Goal: Task Accomplishment & Management: Use online tool/utility

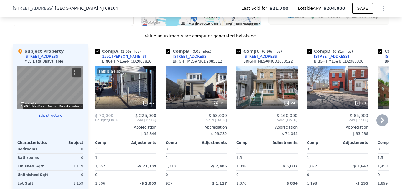
scroll to position [557, 0]
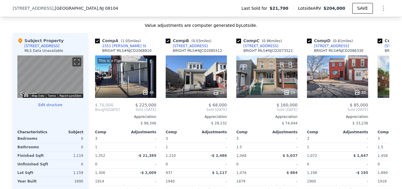
click at [54, 107] on button "Edit structure" at bounding box center [50, 104] width 66 height 5
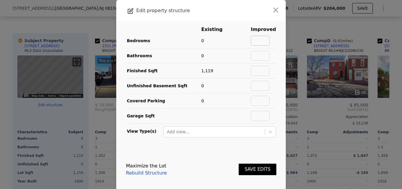
click at [251, 44] on input "text" at bounding box center [260, 41] width 19 height 10
type input "3"
click at [258, 58] on input "text" at bounding box center [260, 56] width 19 height 10
type input "1"
click at [256, 71] on input "text" at bounding box center [260, 71] width 19 height 10
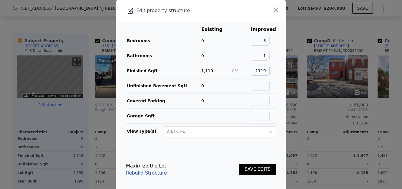
type input "1119"
click at [264, 166] on button "SAVE EDITS" at bounding box center [258, 168] width 38 height 11
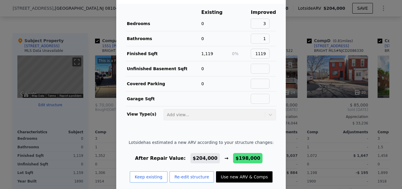
scroll to position [24, 0]
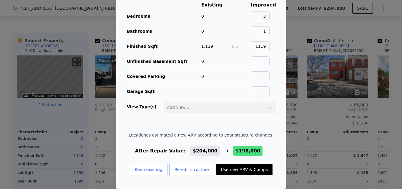
click at [250, 169] on button "Use new ARV & Comps" at bounding box center [244, 169] width 57 height 11
type input "$ 198,000"
type input "$ 161,409"
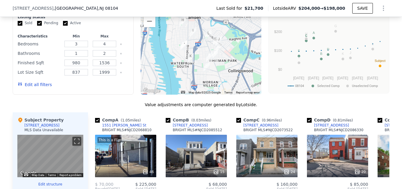
scroll to position [469, 0]
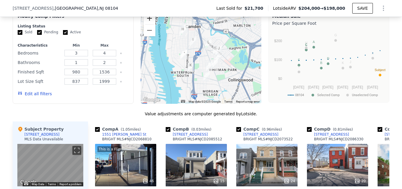
click at [148, 22] on button "Zoom in" at bounding box center [150, 18] width 12 height 12
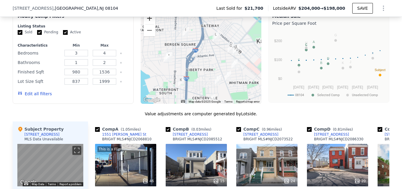
click at [148, 22] on button "Zoom in" at bounding box center [150, 18] width 12 height 12
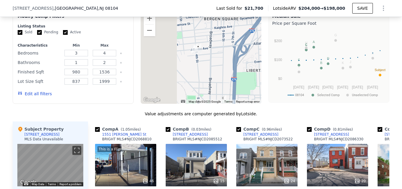
drag, startPoint x: 163, startPoint y: 67, endPoint x: 229, endPoint y: 54, distance: 67.2
click at [229, 54] on div at bounding box center [201, 56] width 121 height 94
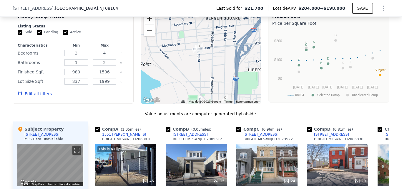
click at [148, 23] on button "Zoom in" at bounding box center [150, 18] width 12 height 12
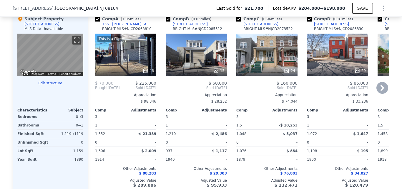
scroll to position [587, 0]
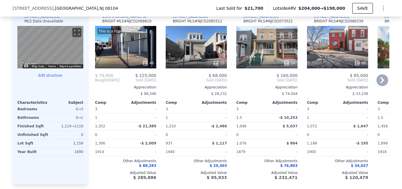
type input "$ 204,000"
type input "$ 167,055"
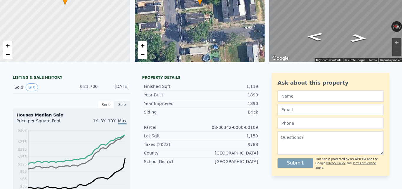
scroll to position [2, 0]
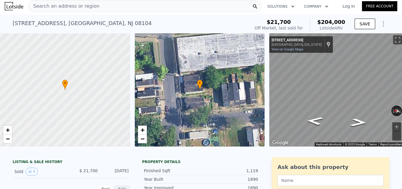
click at [129, 7] on div "Search an address or region" at bounding box center [144, 6] width 233 height 12
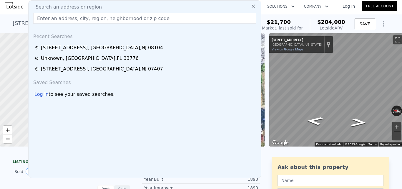
type input "[STREET_ADDRESS][PERSON_NAME]"
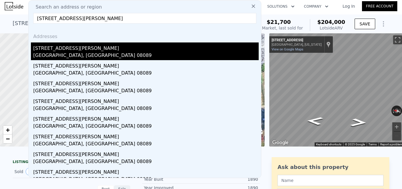
click at [120, 48] on div "[STREET_ADDRESS][PERSON_NAME]" at bounding box center [146, 46] width 226 height 9
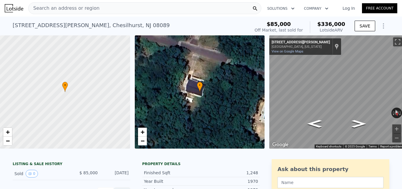
click at [109, 9] on div "Search an address or region" at bounding box center [144, 8] width 233 height 12
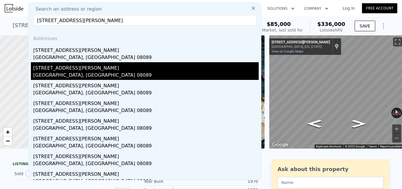
type input "[STREET_ADDRESS][PERSON_NAME]"
click at [126, 69] on div "[STREET_ADDRESS][PERSON_NAME]" at bounding box center [146, 66] width 226 height 9
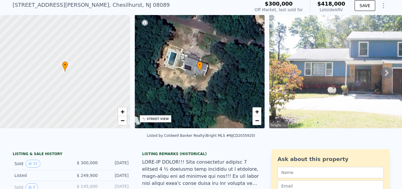
scroll to position [2, 0]
